Goal: Find specific page/section: Find specific page/section

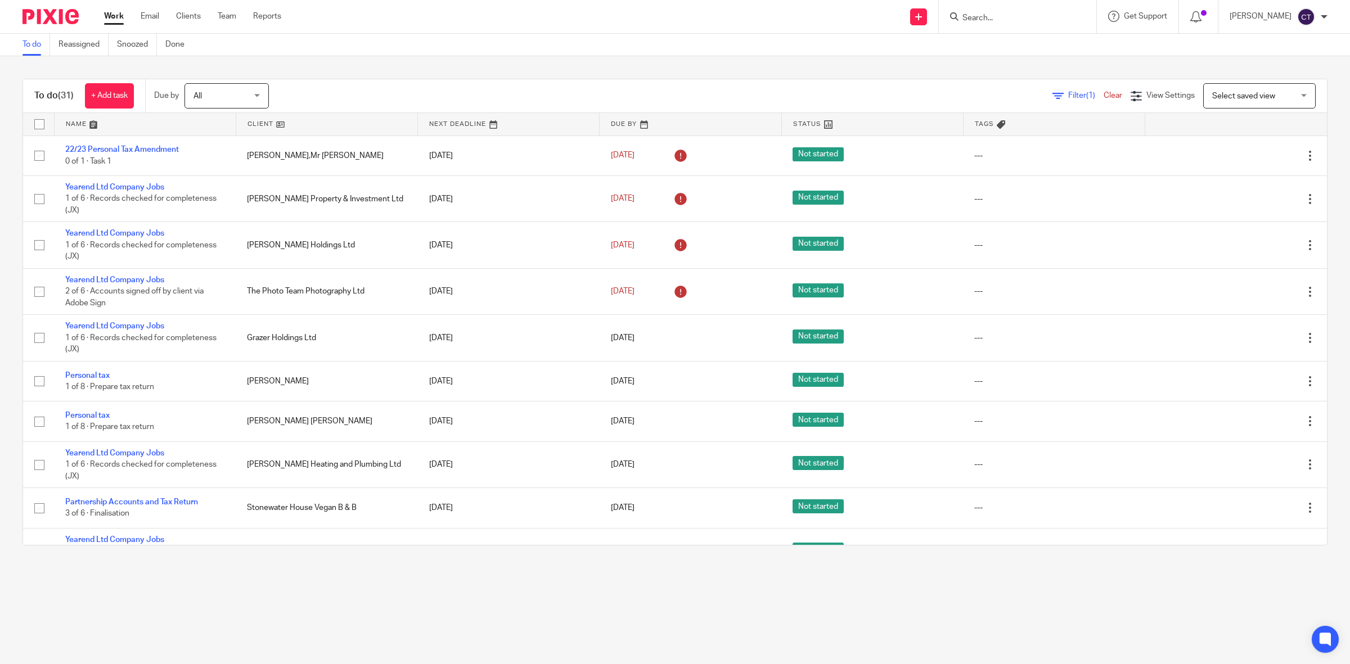
click at [1005, 19] on input "Search" at bounding box center [1011, 18] width 101 height 10
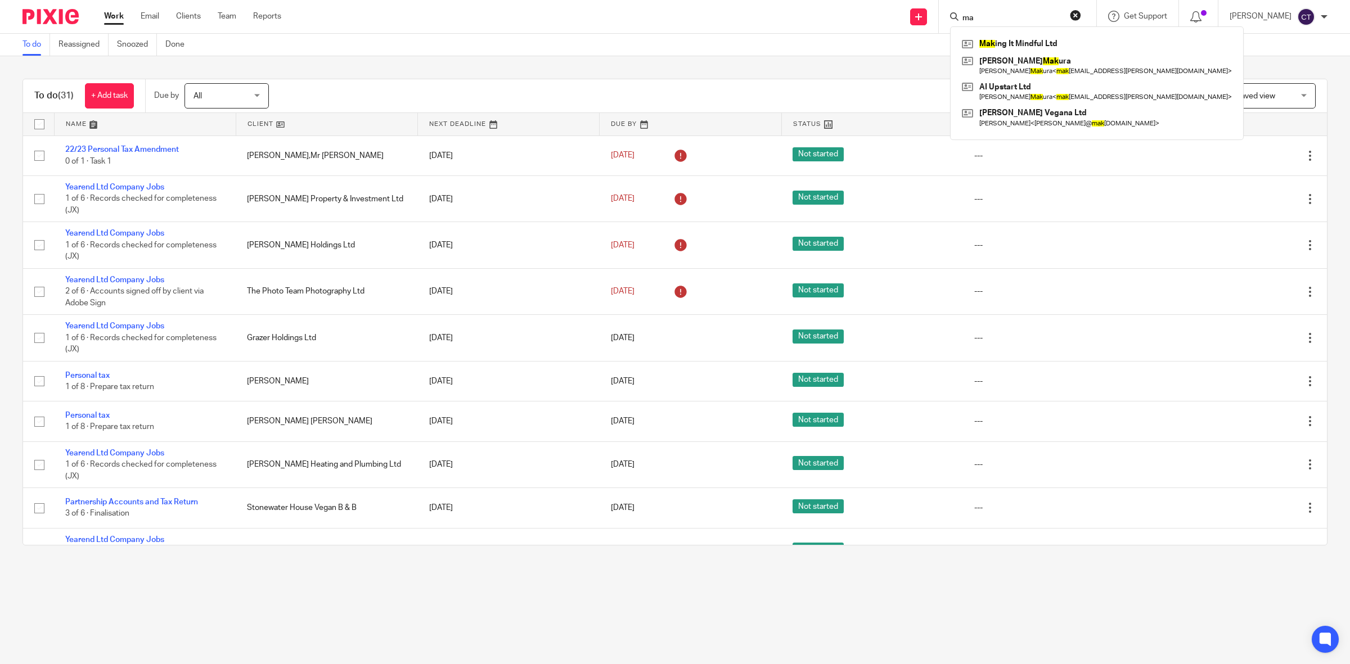
type input "m"
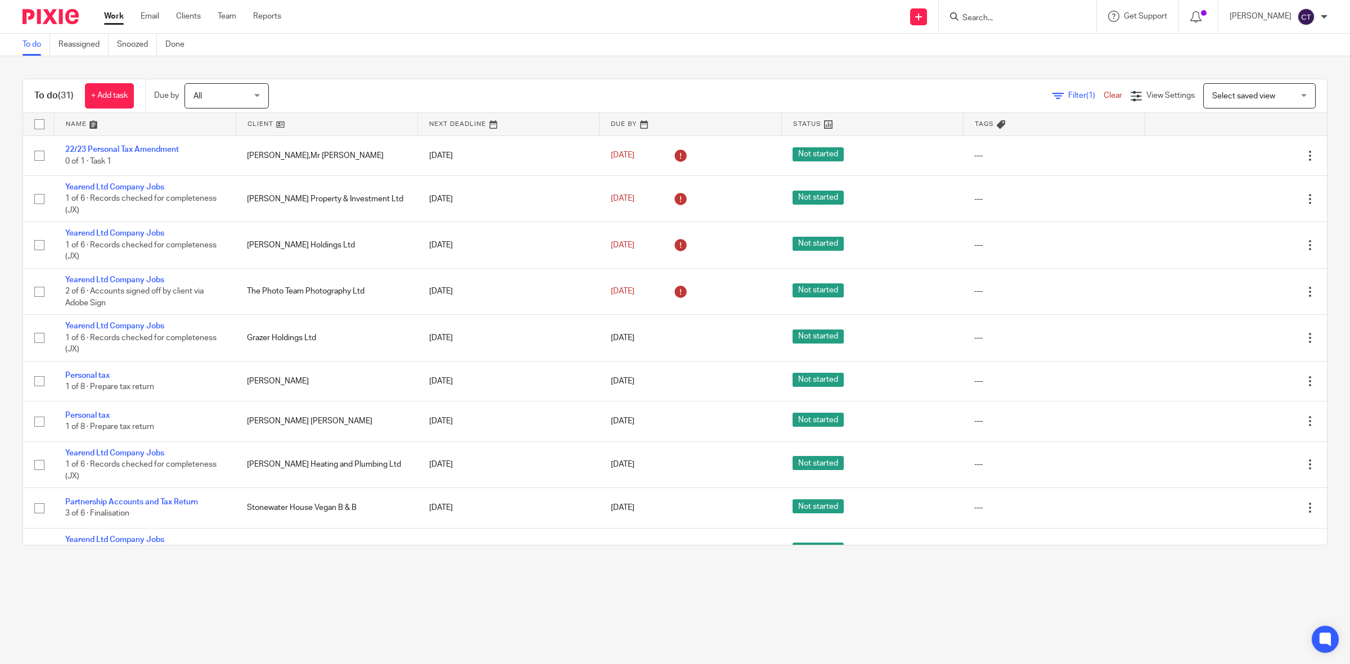
type input ","
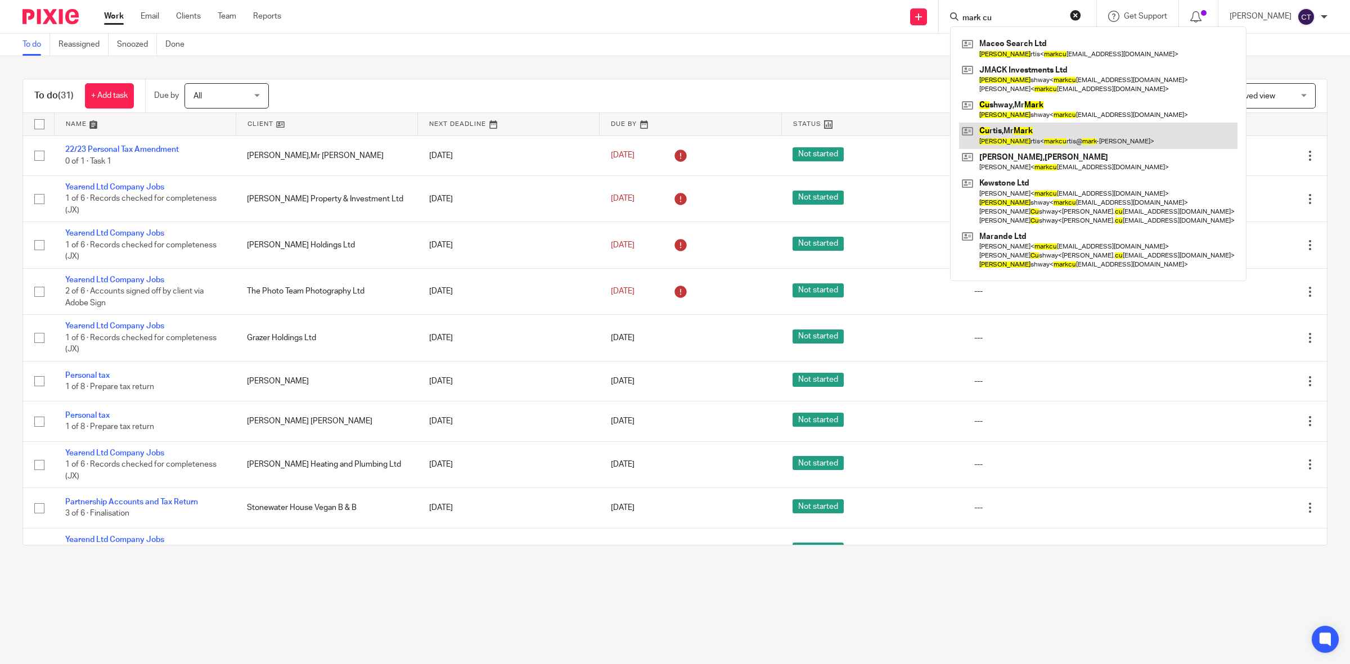
type input "mark cu"
click at [1060, 130] on link at bounding box center [1098, 136] width 278 height 26
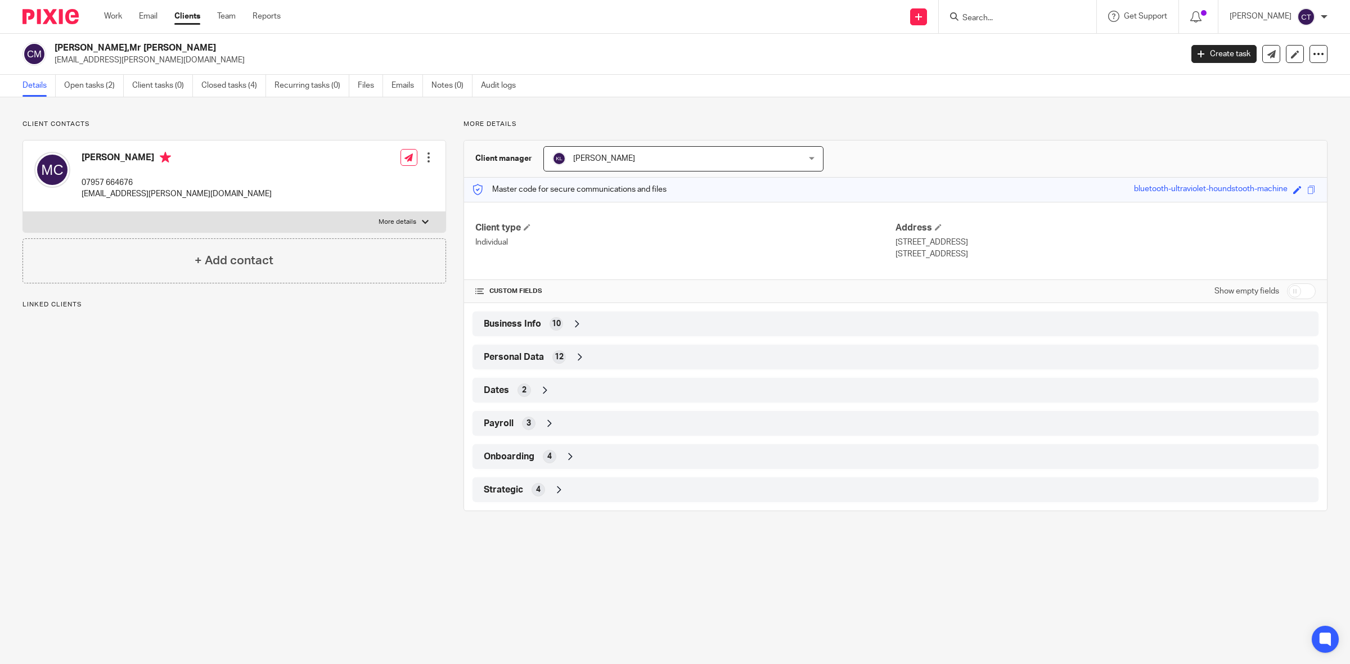
click at [584, 322] on div "Business Info 10" at bounding box center [895, 323] width 829 height 19
